Goal: Transaction & Acquisition: Register for event/course

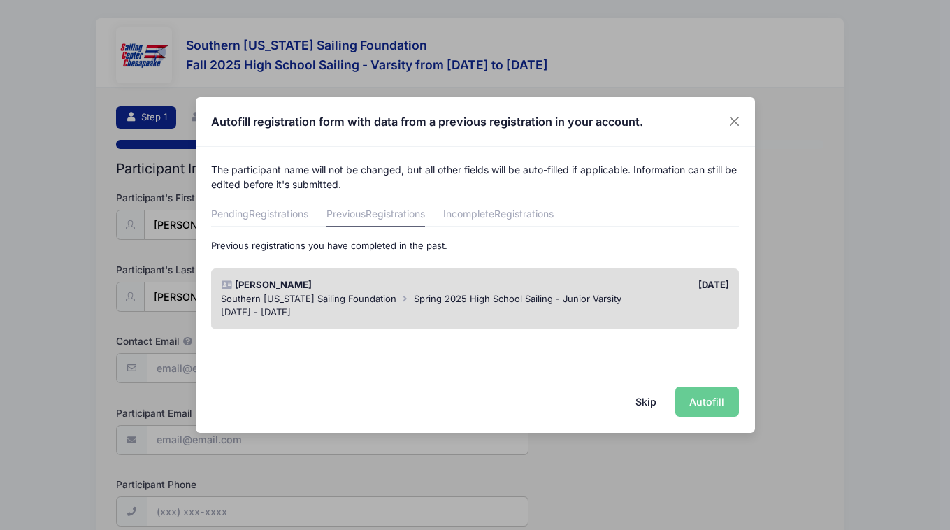
click at [713, 403] on div "Skip Autofill" at bounding box center [475, 402] width 559 height 62
click at [706, 403] on div "Skip Autofill" at bounding box center [475, 402] width 559 height 62
click at [537, 293] on span "Spring 2025 High School Sailing - Junior Varsity" at bounding box center [518, 298] width 208 height 11
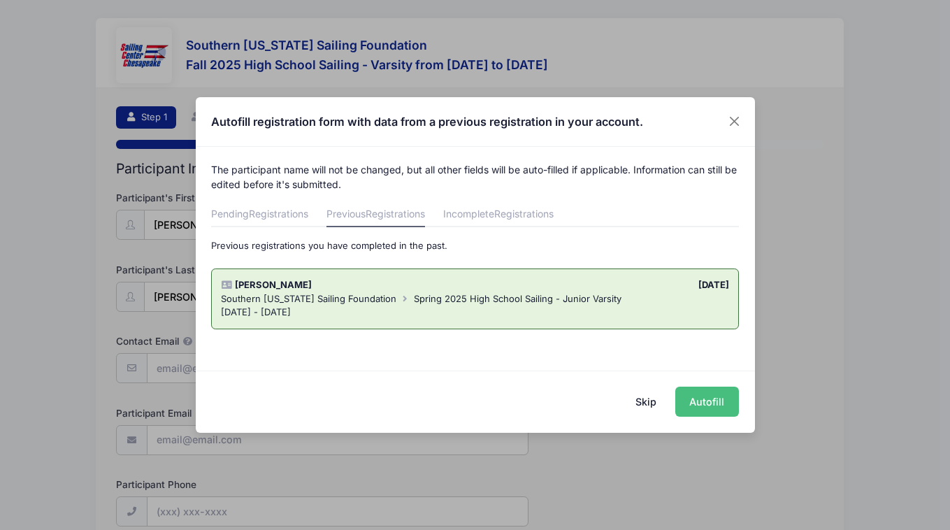
click at [701, 401] on button "Autofill" at bounding box center [707, 402] width 64 height 30
type input "[EMAIL_ADDRESS][DOMAIN_NAME]"
type input "2404964187"
type input "[DATE]"
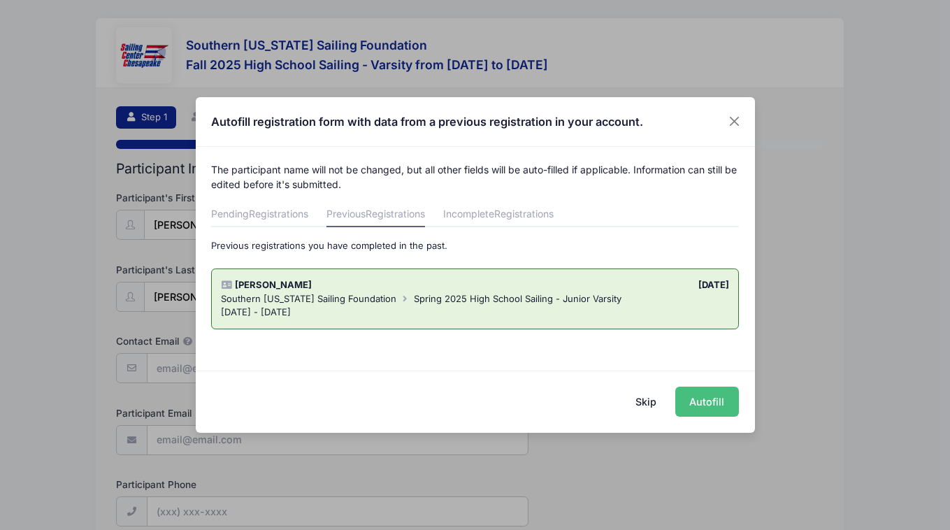
type input "[STREET_ADDRESS]"
type input "[GEOGRAPHIC_DATA]"
select select "MD"
type input "20636"
select select "Leonardtown"
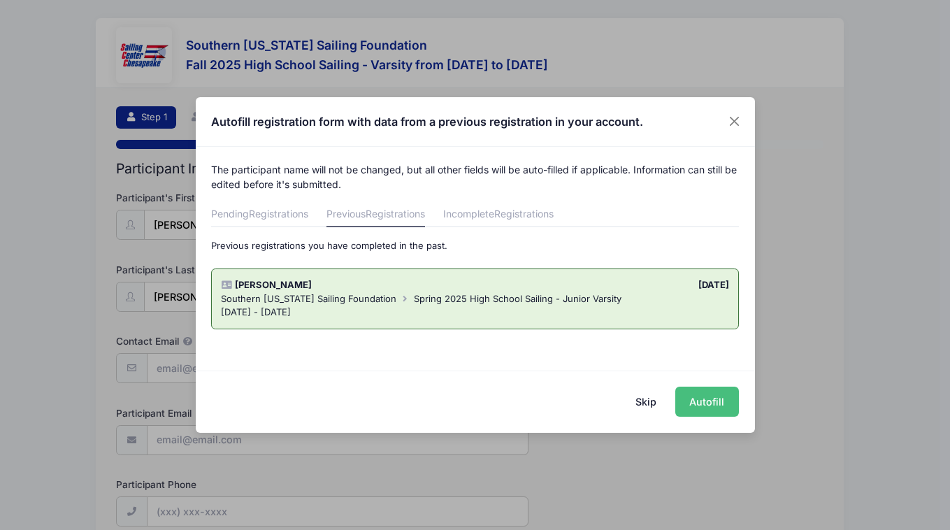
select select "2028"
select select "No"
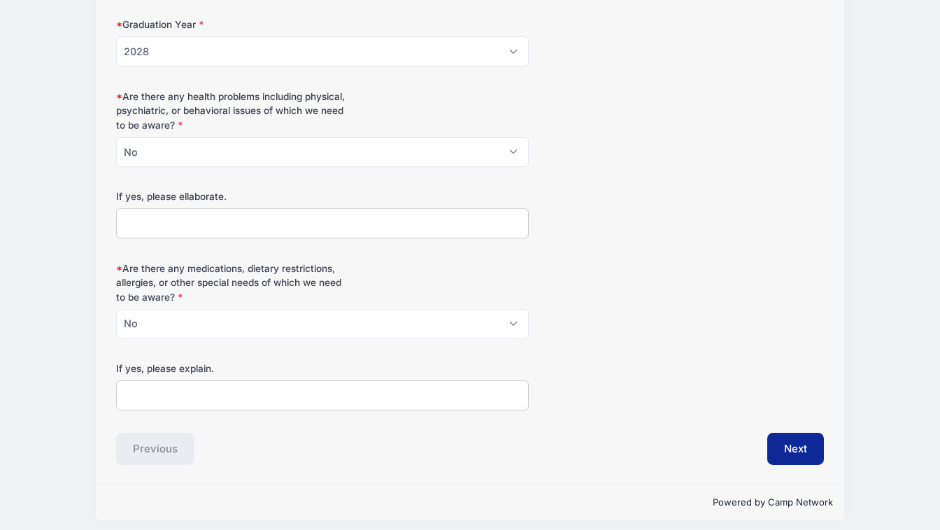
scroll to position [1089, 0]
click at [789, 443] on button "Next" at bounding box center [795, 450] width 57 height 32
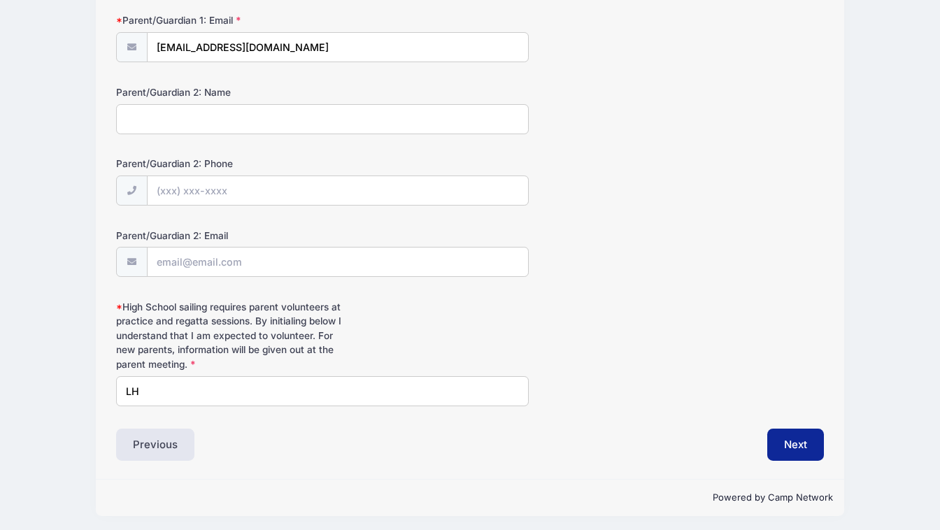
scroll to position [320, 0]
click at [794, 440] on button "Next" at bounding box center [795, 445] width 57 height 32
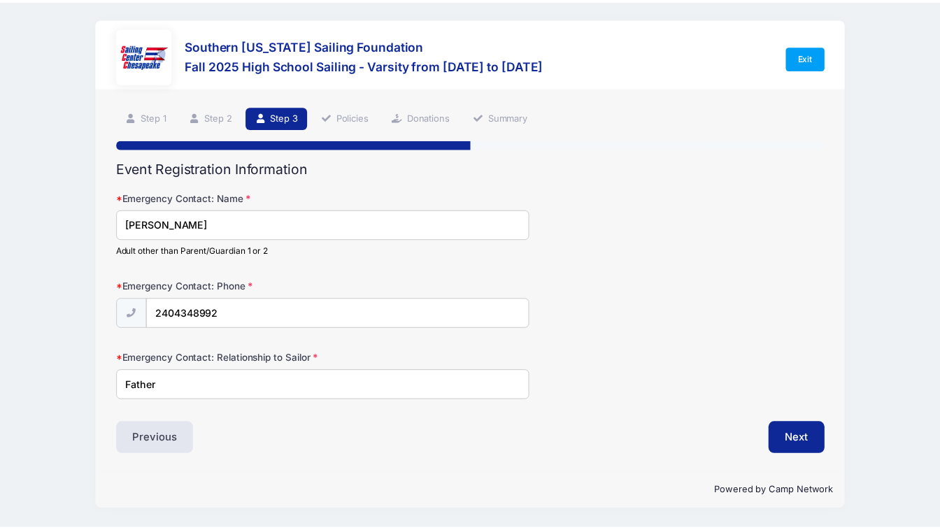
scroll to position [0, 0]
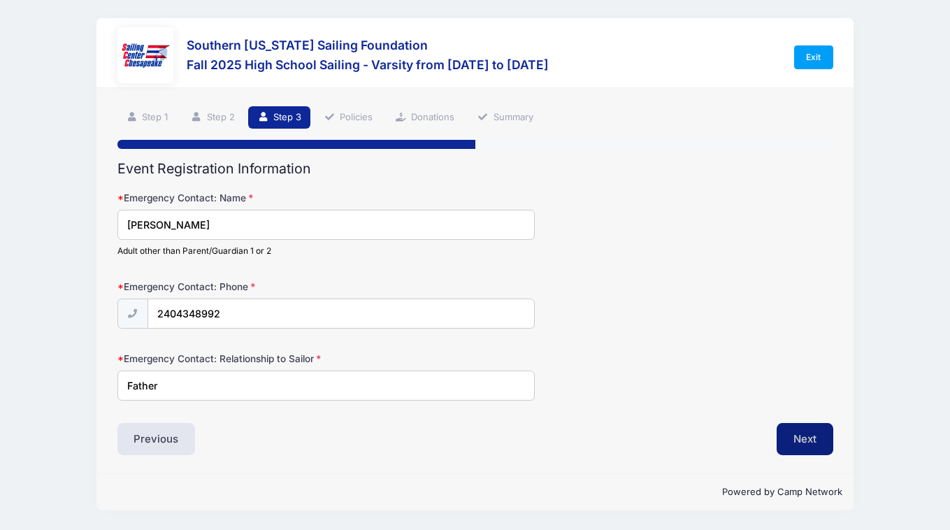
click at [807, 441] on button "Next" at bounding box center [805, 439] width 57 height 32
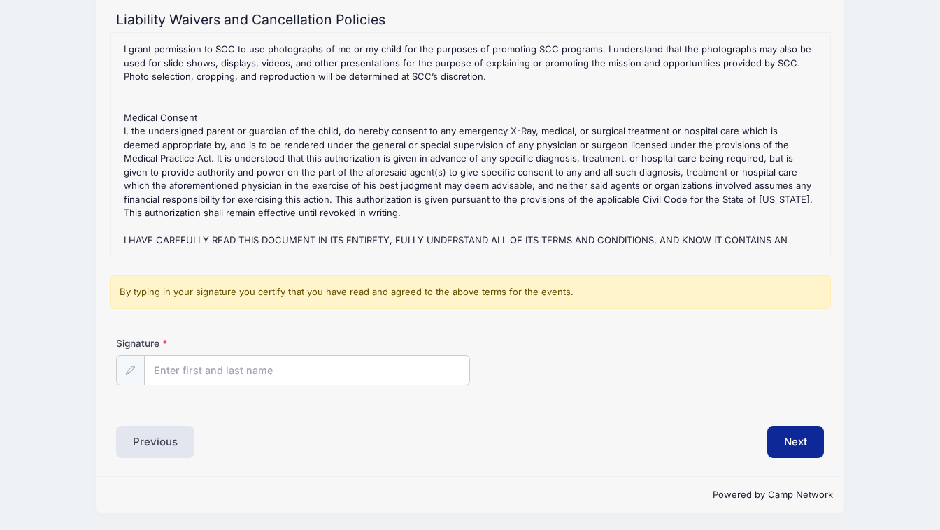
scroll to position [148, 0]
click at [282, 374] on input "Signature" at bounding box center [307, 372] width 324 height 30
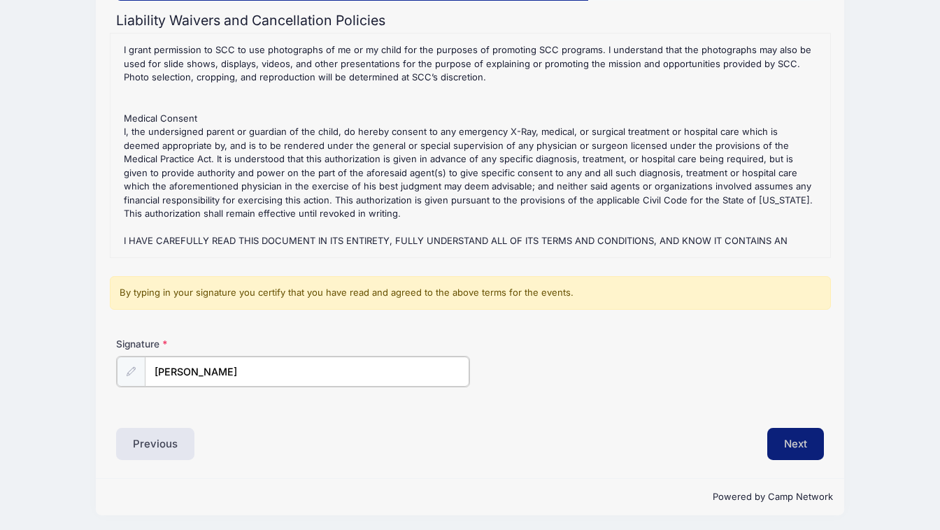
type input "[PERSON_NAME]"
click at [799, 441] on button "Next" at bounding box center [795, 443] width 57 height 32
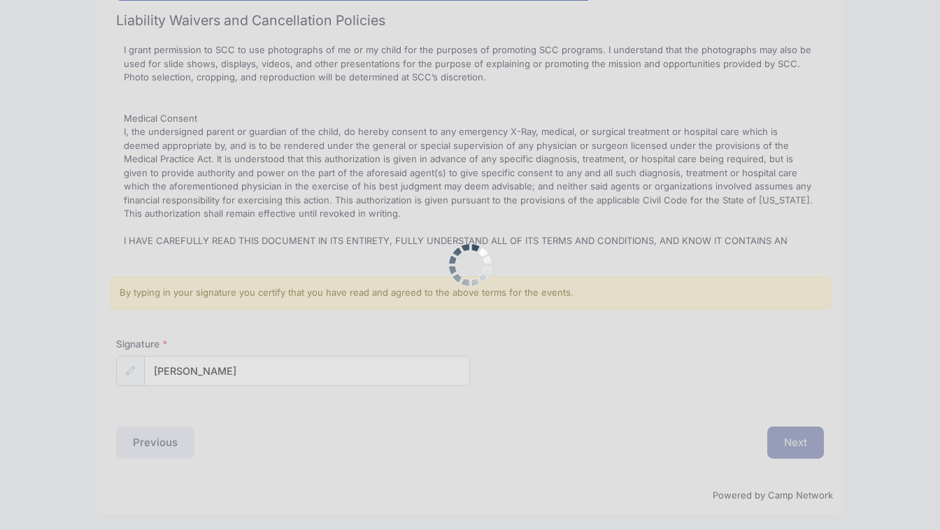
scroll to position [0, 0]
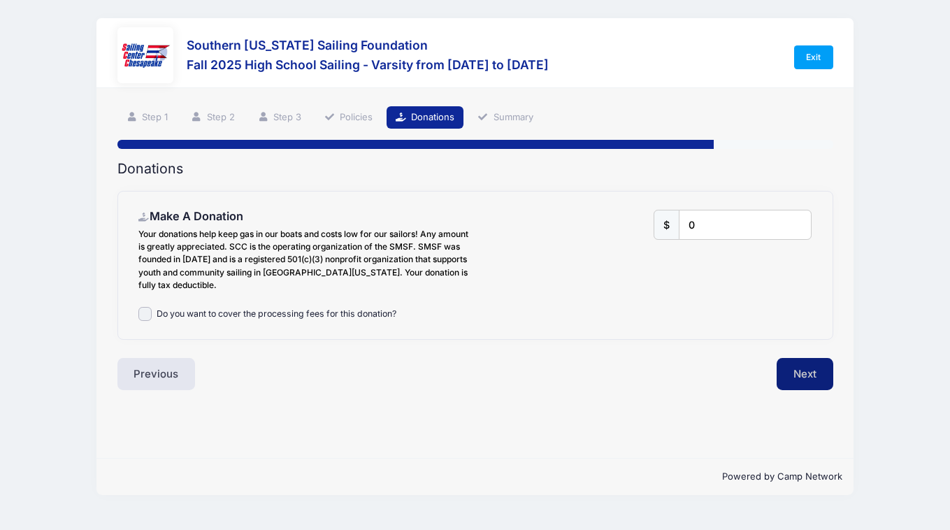
click at [803, 372] on button "Next" at bounding box center [805, 374] width 57 height 32
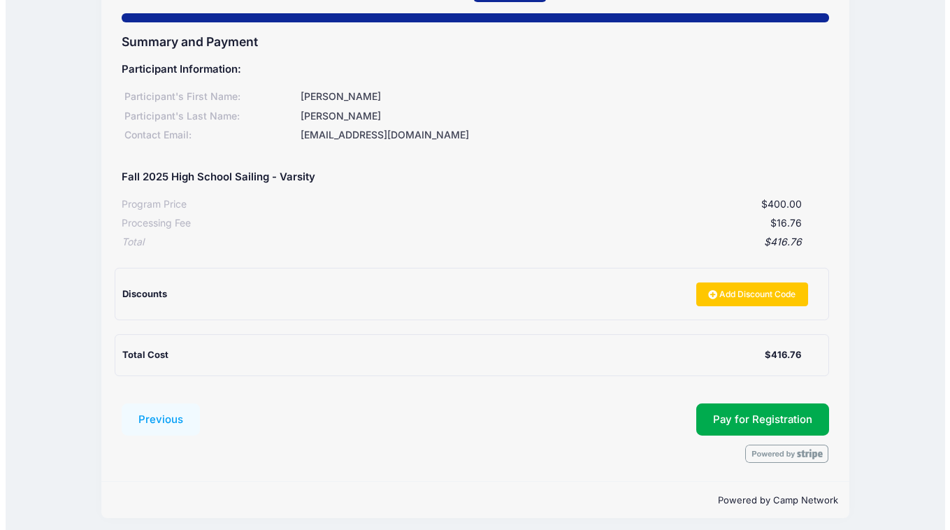
scroll to position [126, 0]
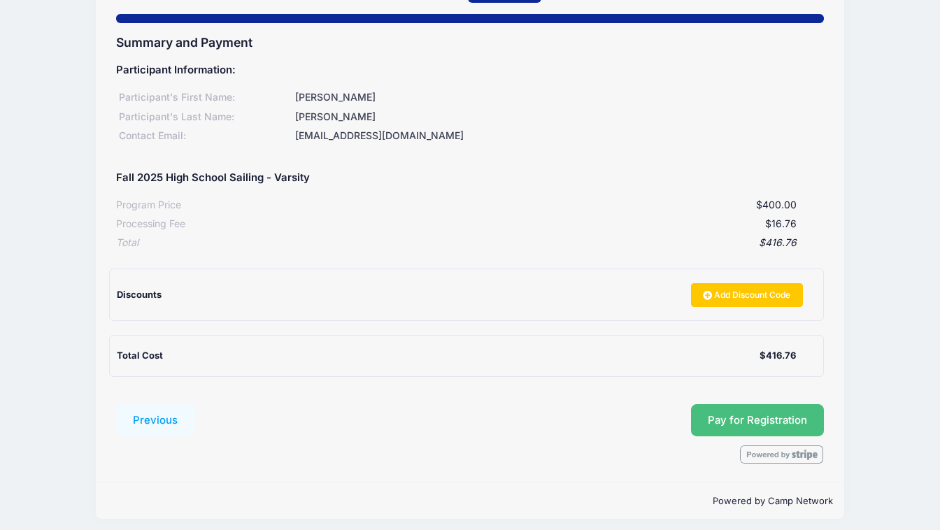
click at [768, 414] on span "Pay for Registration" at bounding box center [757, 420] width 99 height 13
